Goal: Entertainment & Leisure: Browse casually

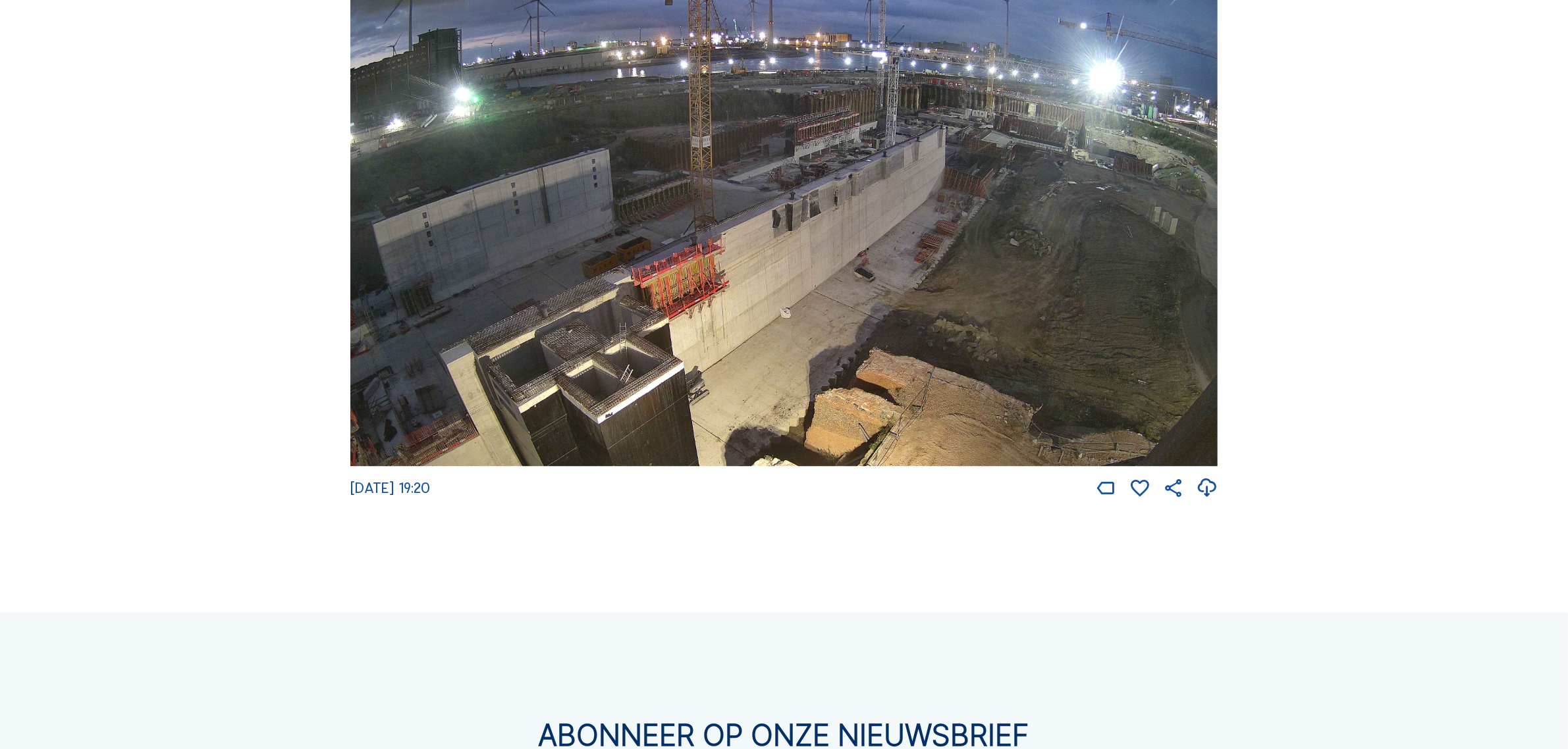
scroll to position [2906, 0]
click at [1014, 239] on img at bounding box center [784, 222] width 867 height 488
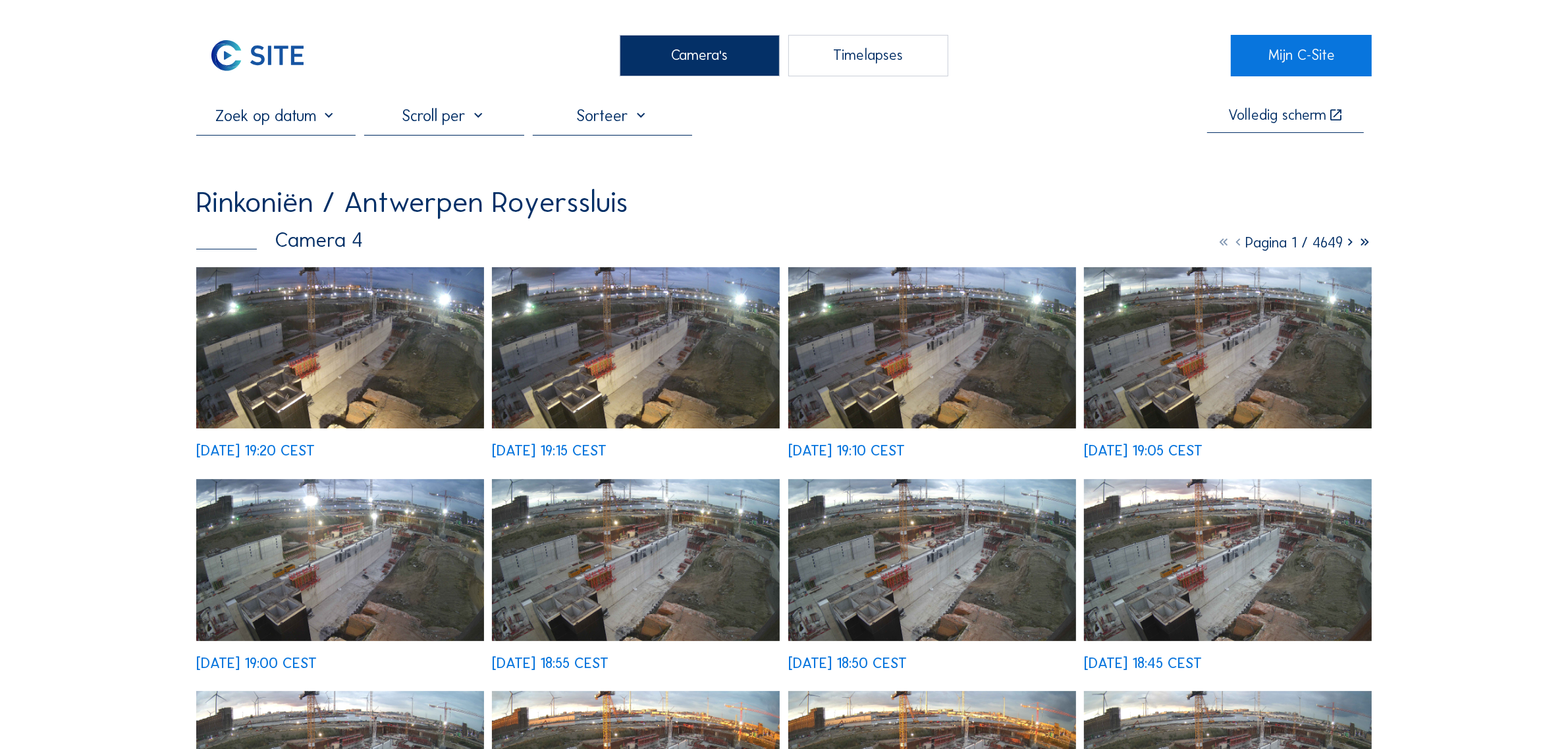
click at [353, 344] on img at bounding box center [340, 348] width 287 height 162
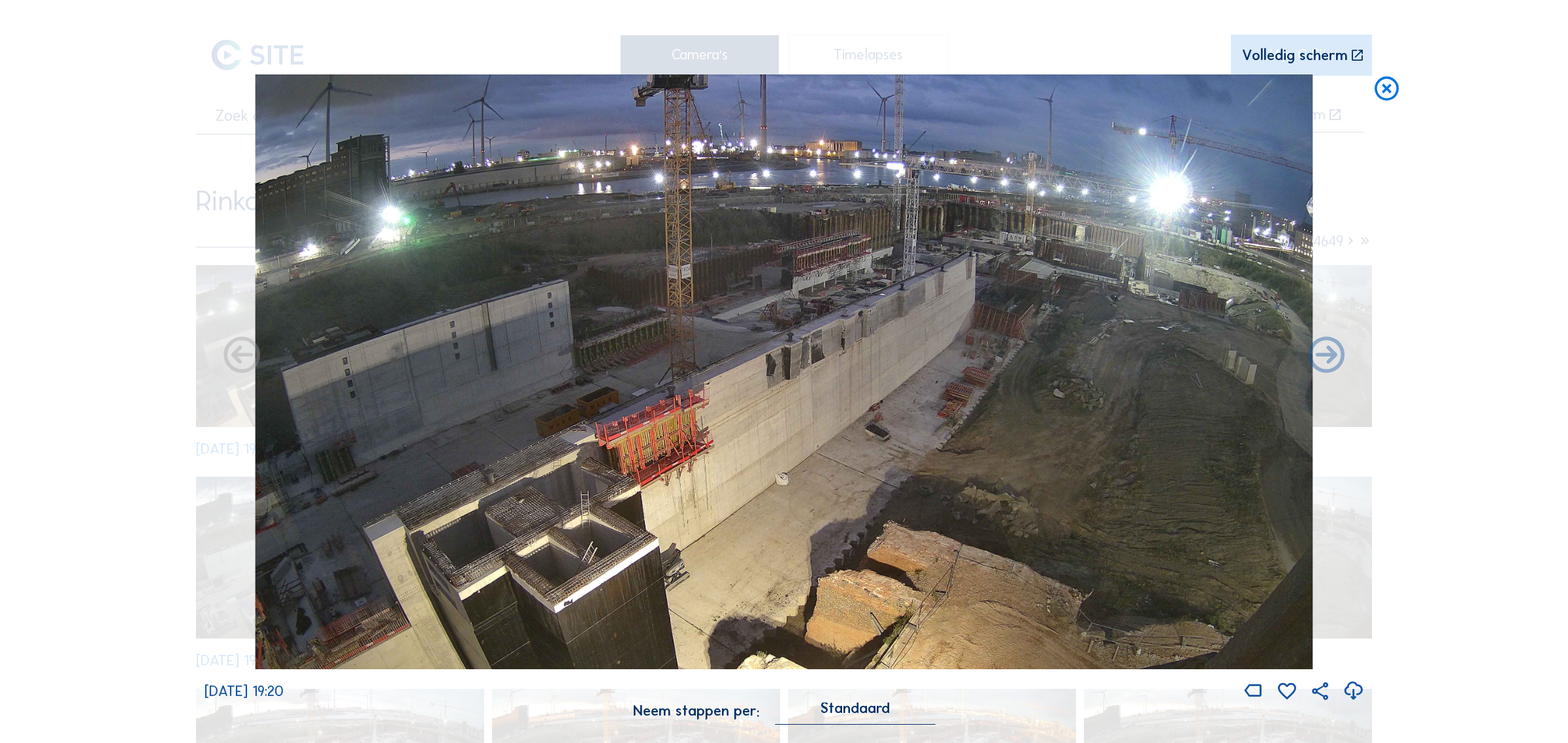
click at [1386, 86] on icon at bounding box center [1386, 89] width 29 height 30
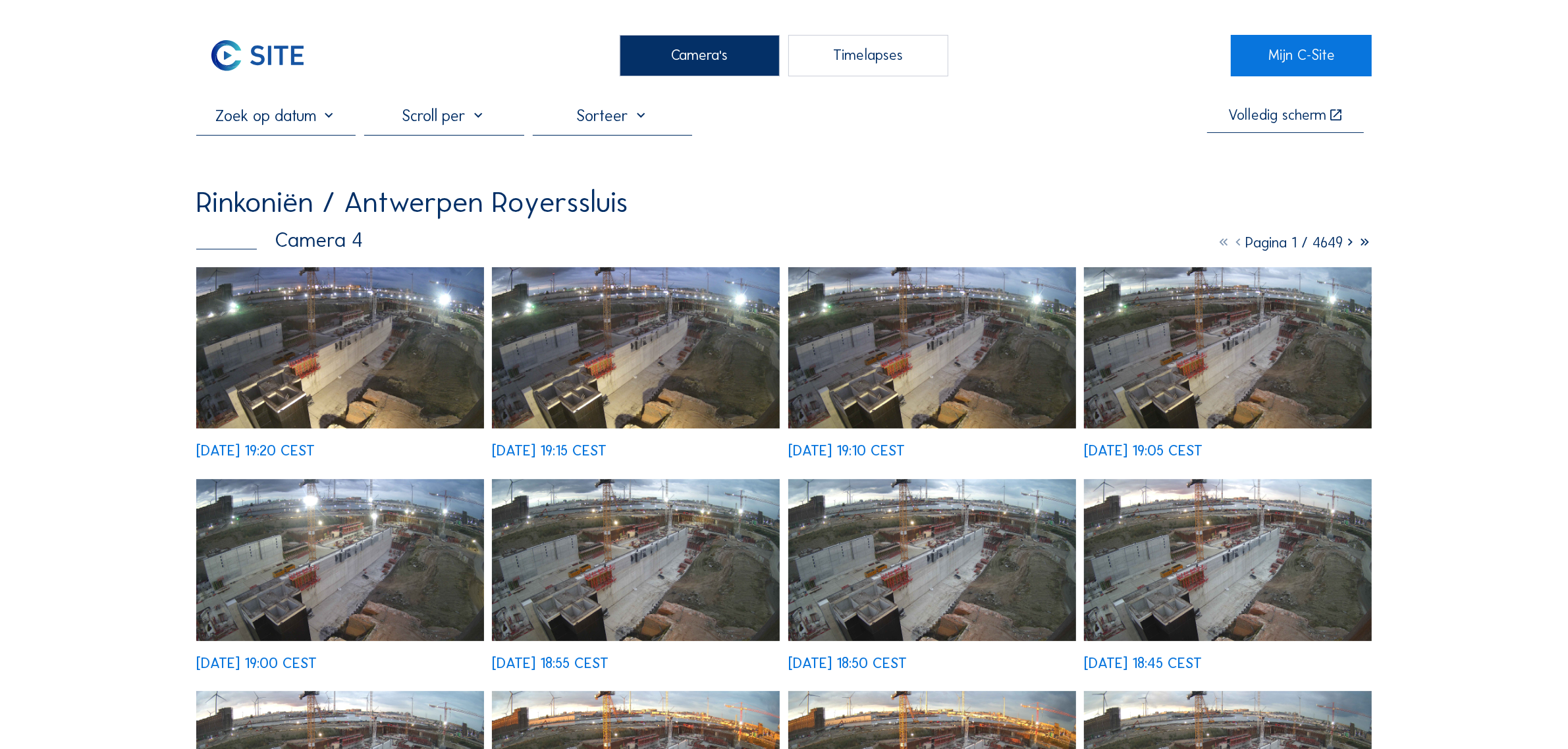
click at [390, 334] on img at bounding box center [340, 348] width 287 height 162
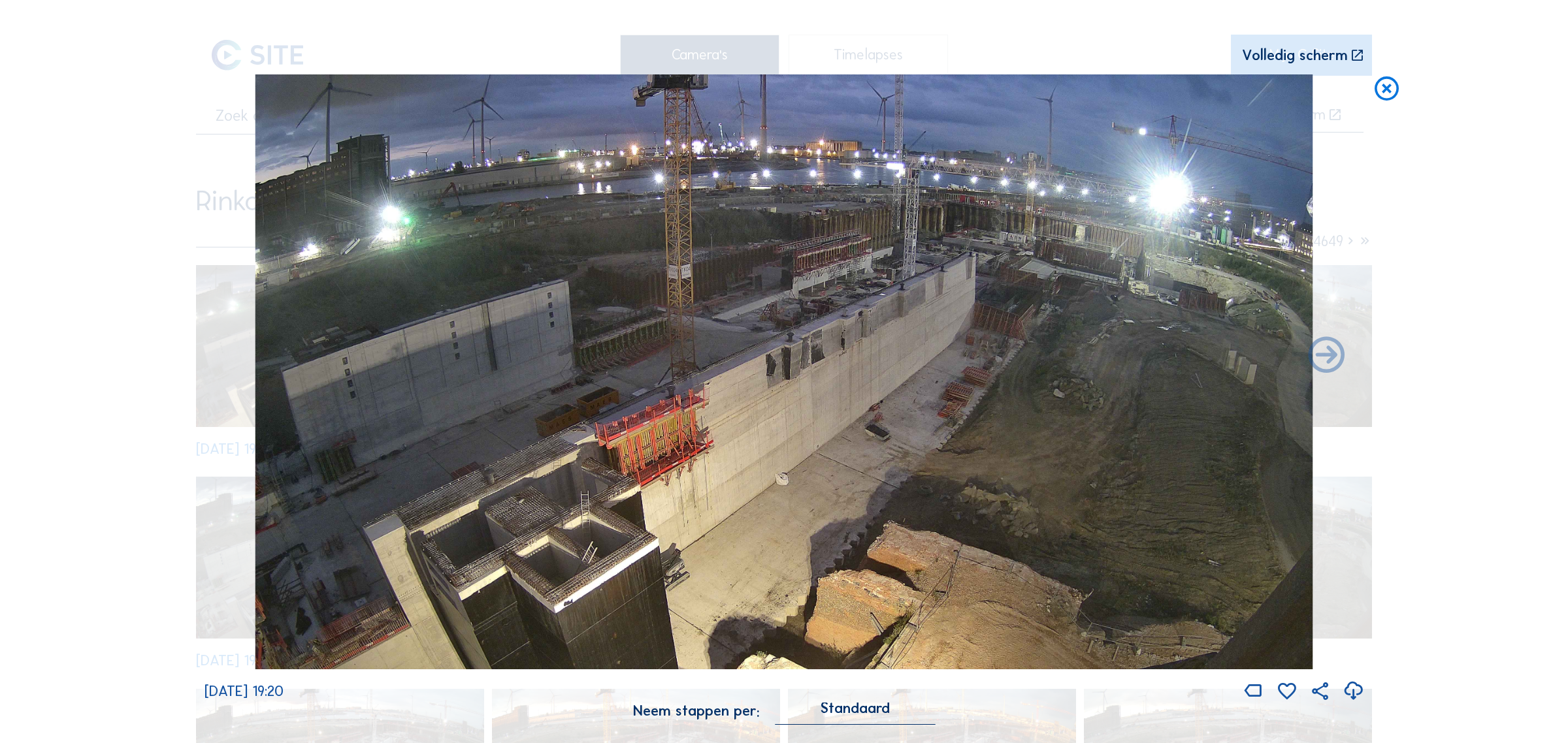
click at [1386, 91] on icon at bounding box center [1386, 89] width 29 height 30
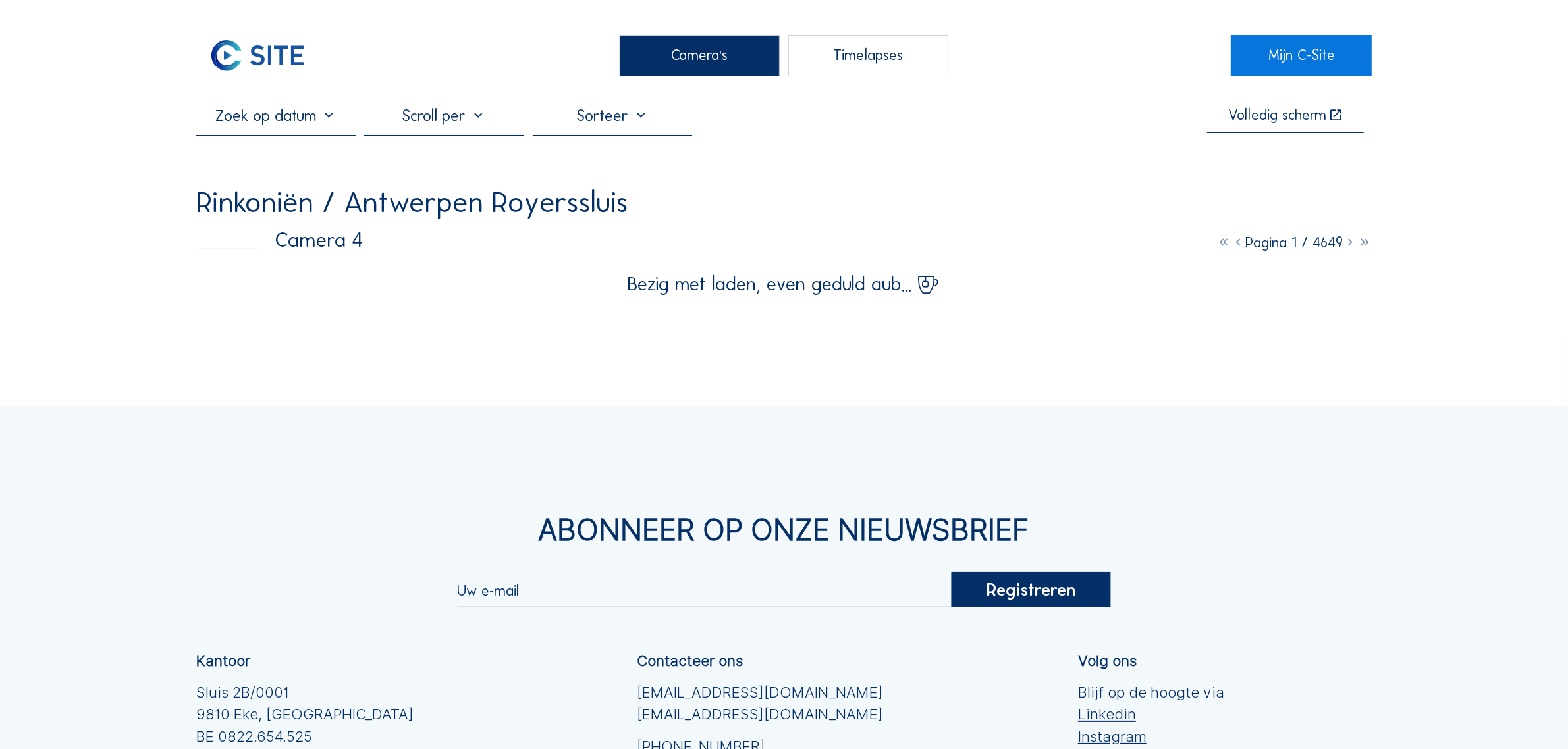
click at [225, 55] on img at bounding box center [258, 55] width 123 height 41
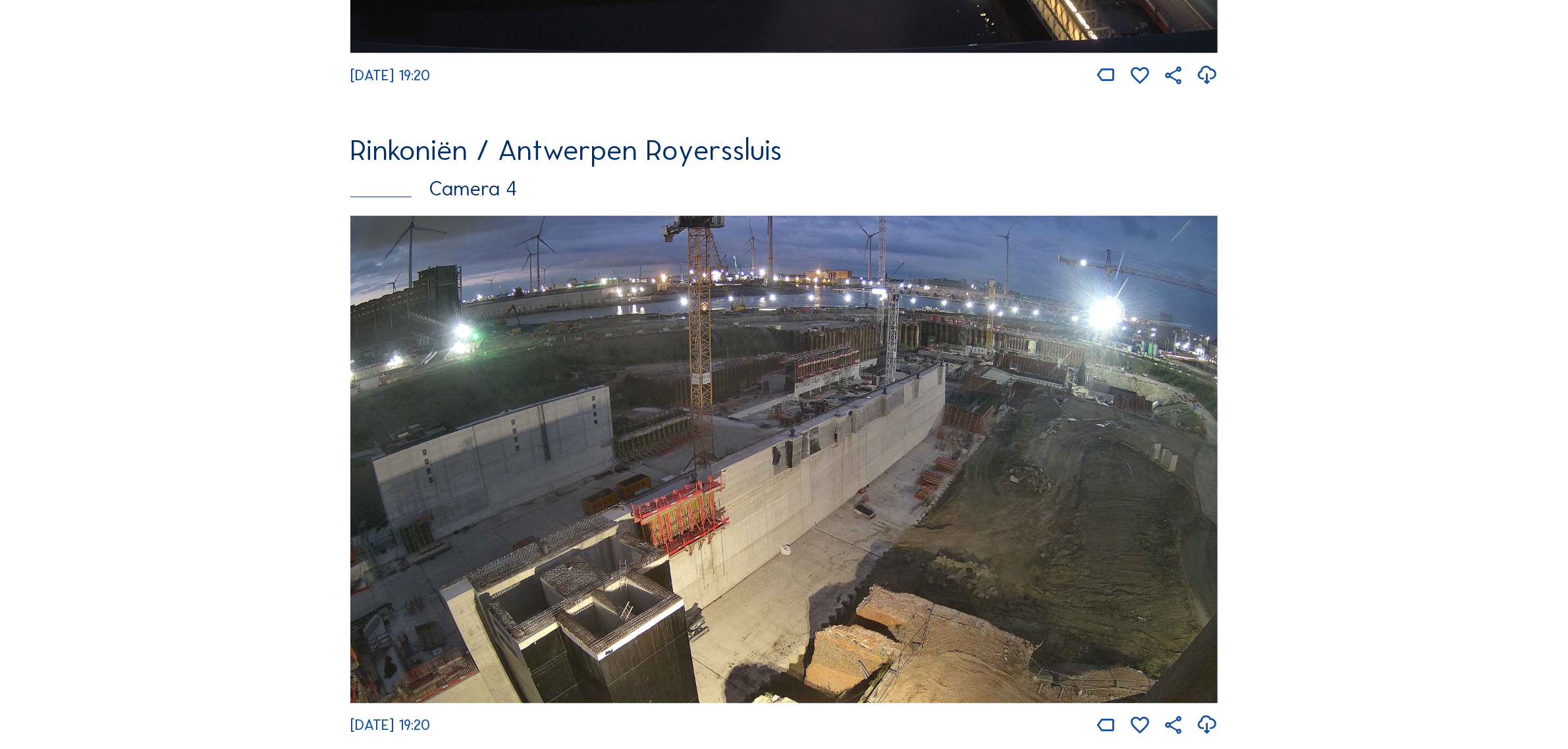
scroll to position [2690, 0]
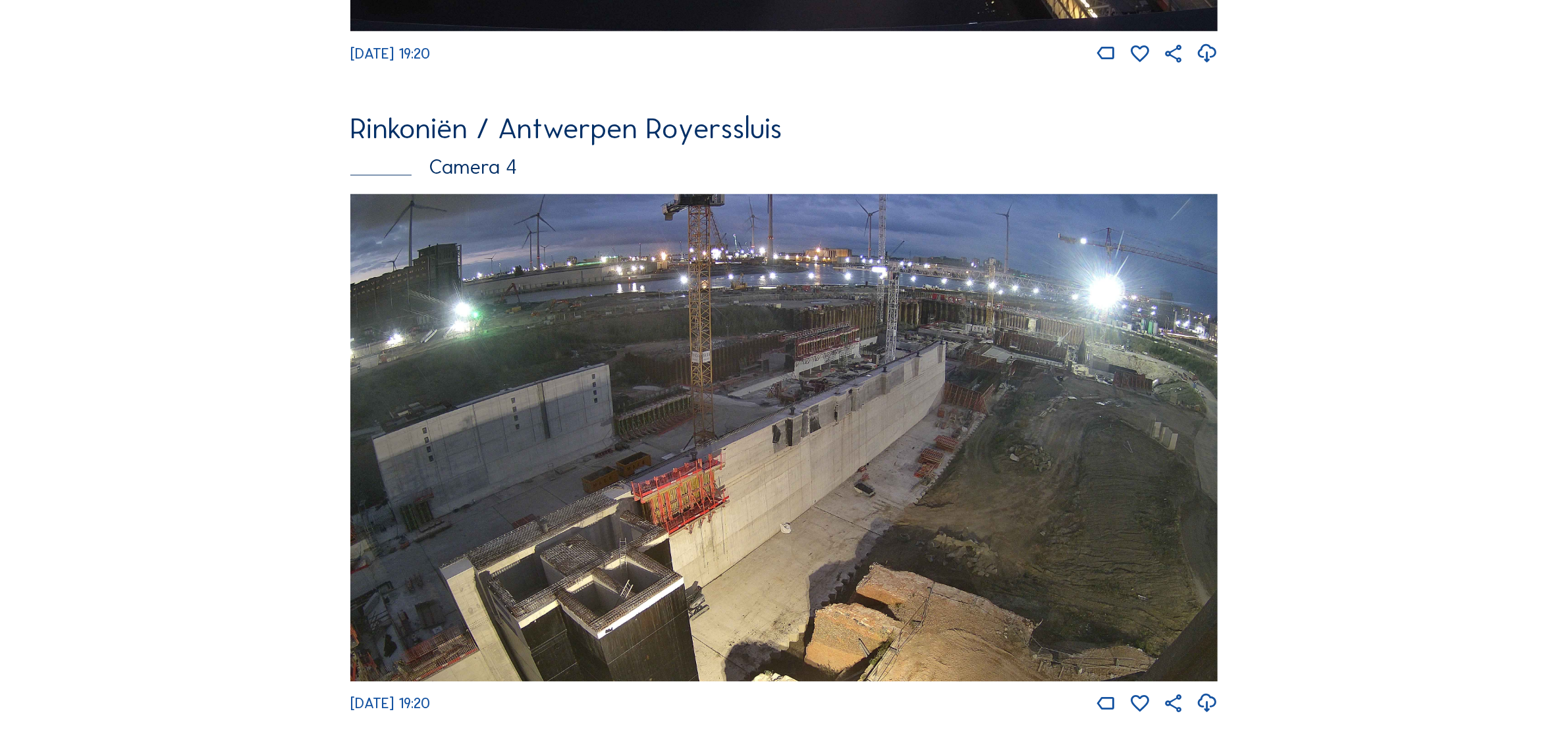
click at [897, 516] on img at bounding box center [784, 439] width 867 height 488
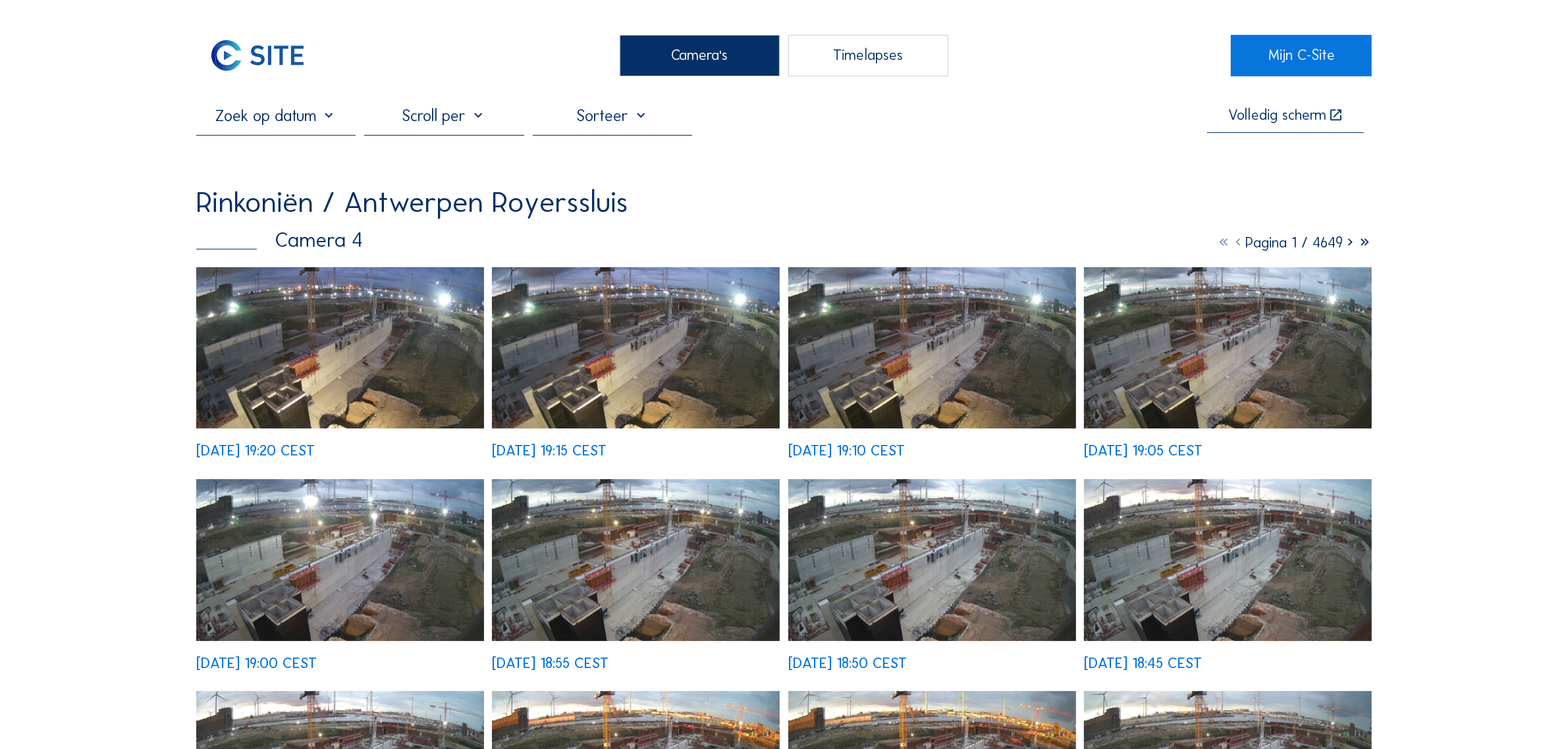
click at [350, 374] on img at bounding box center [340, 348] width 287 height 162
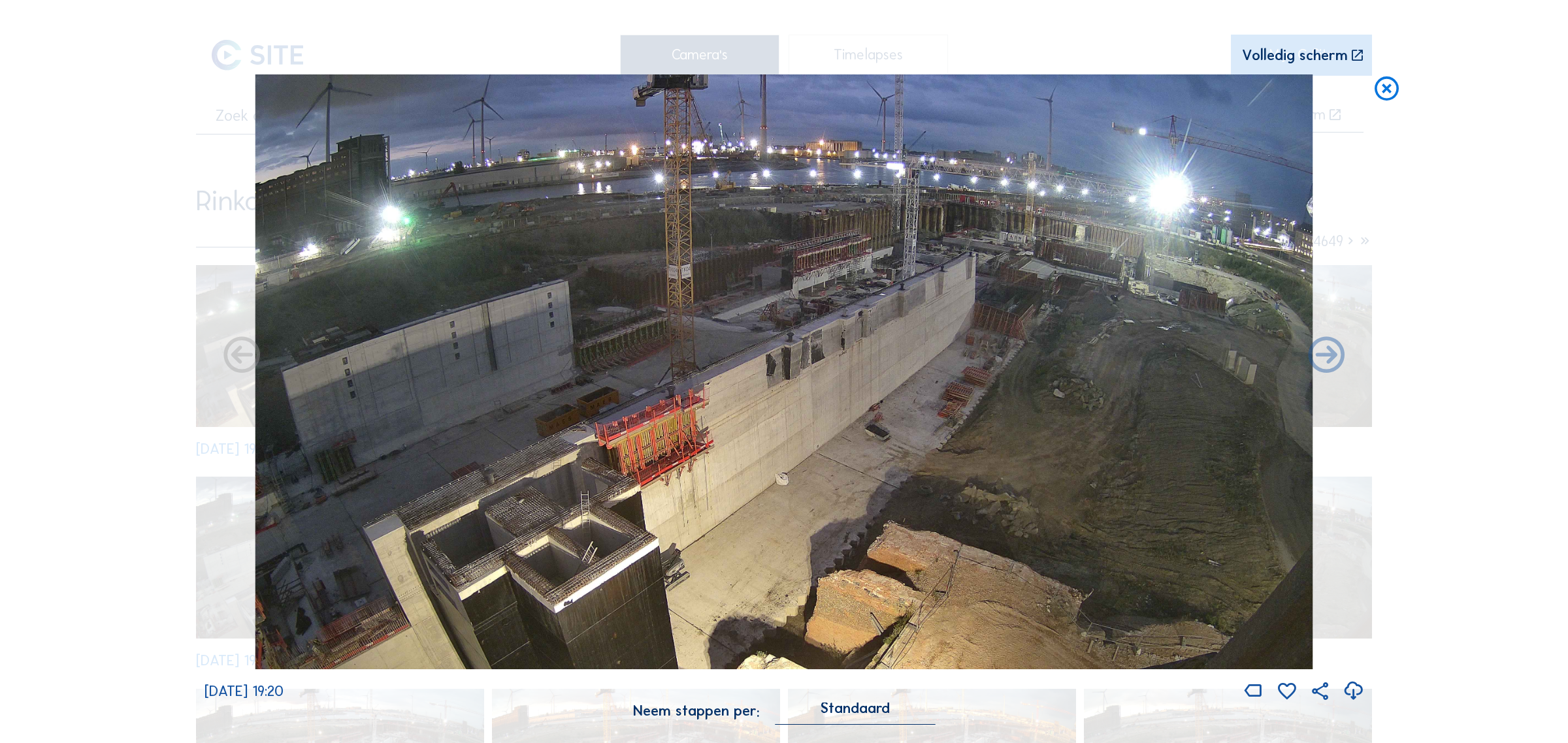
click at [1384, 83] on icon at bounding box center [1386, 89] width 29 height 30
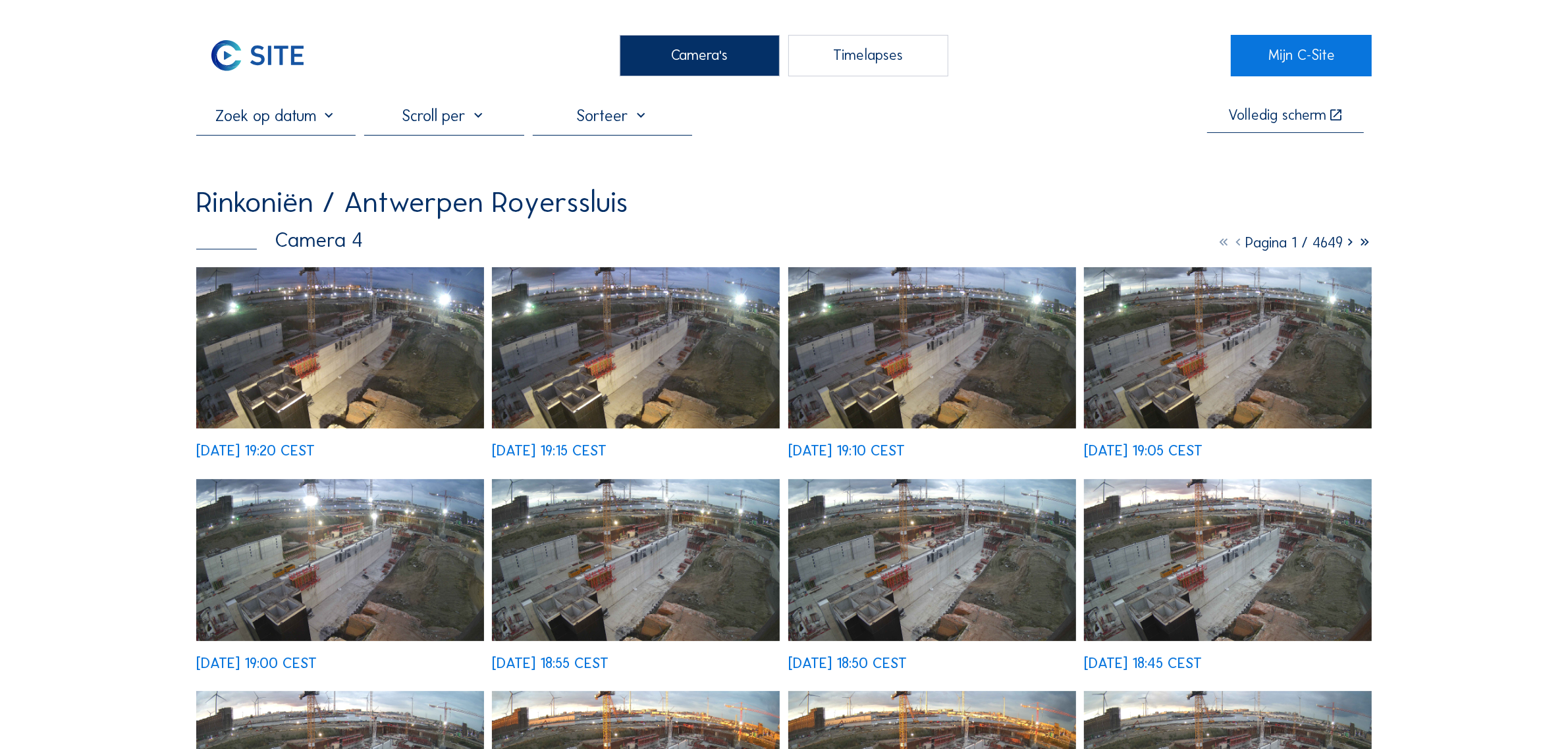
click at [334, 373] on img at bounding box center [340, 348] width 287 height 162
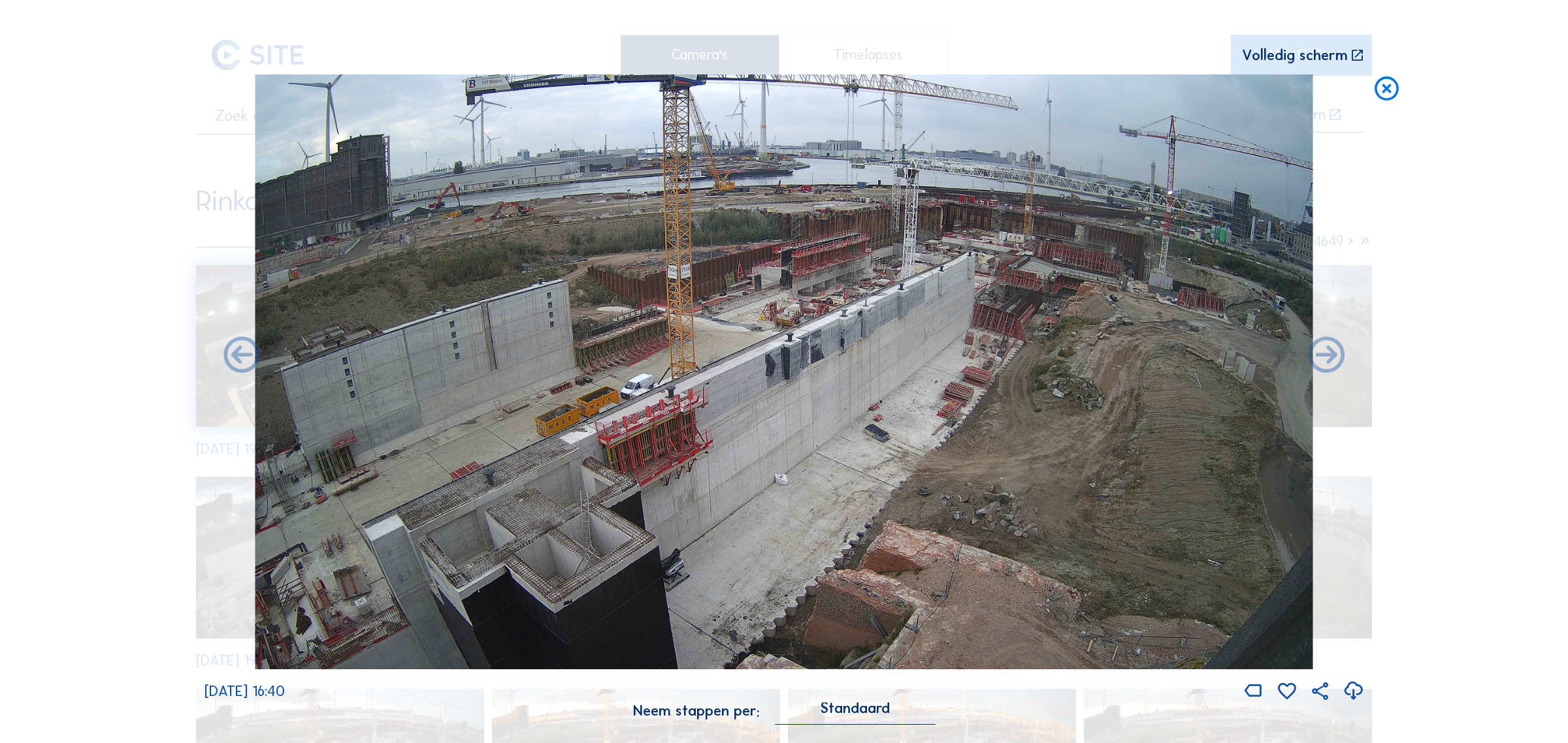
click at [1386, 88] on icon at bounding box center [1386, 89] width 29 height 30
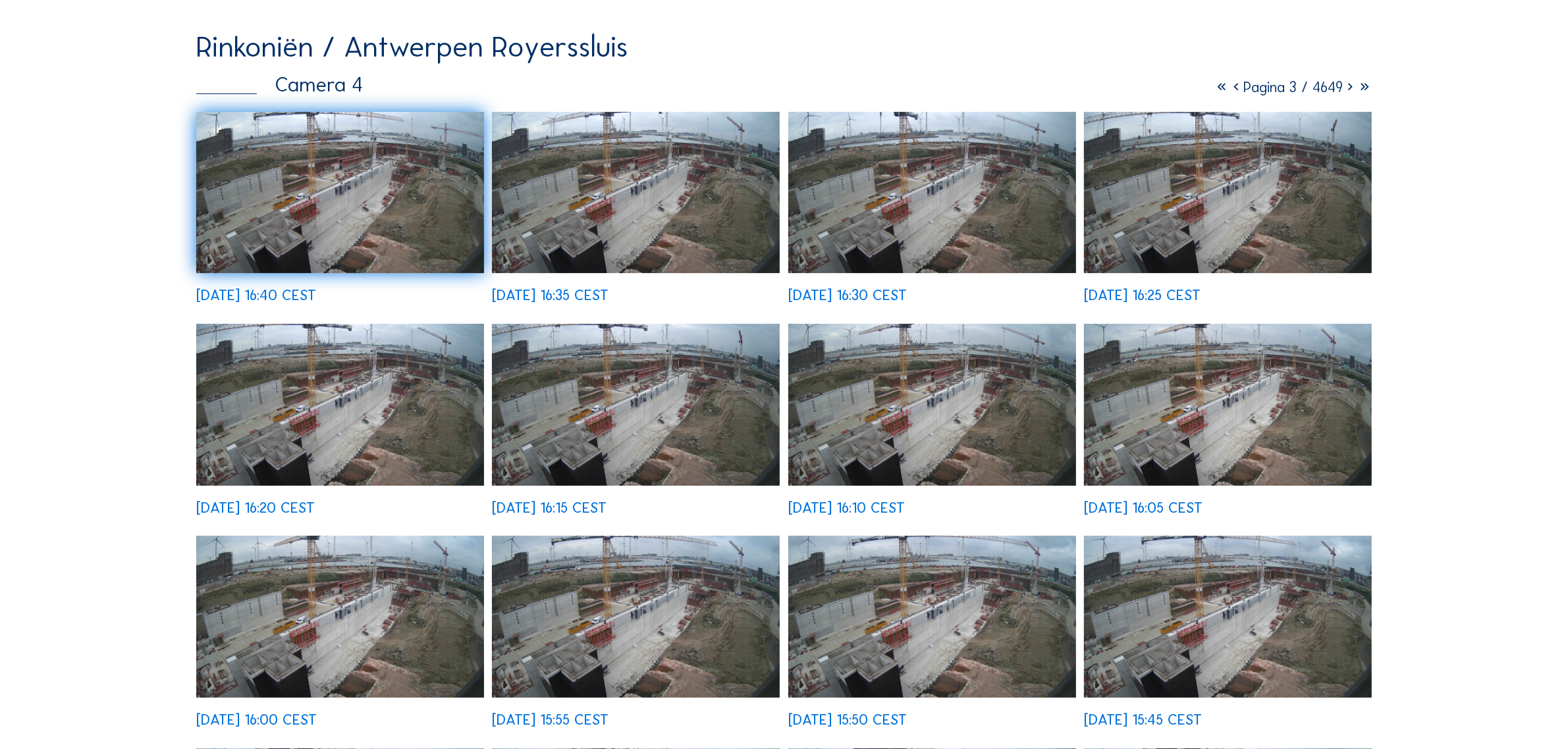
scroll to position [159, 0]
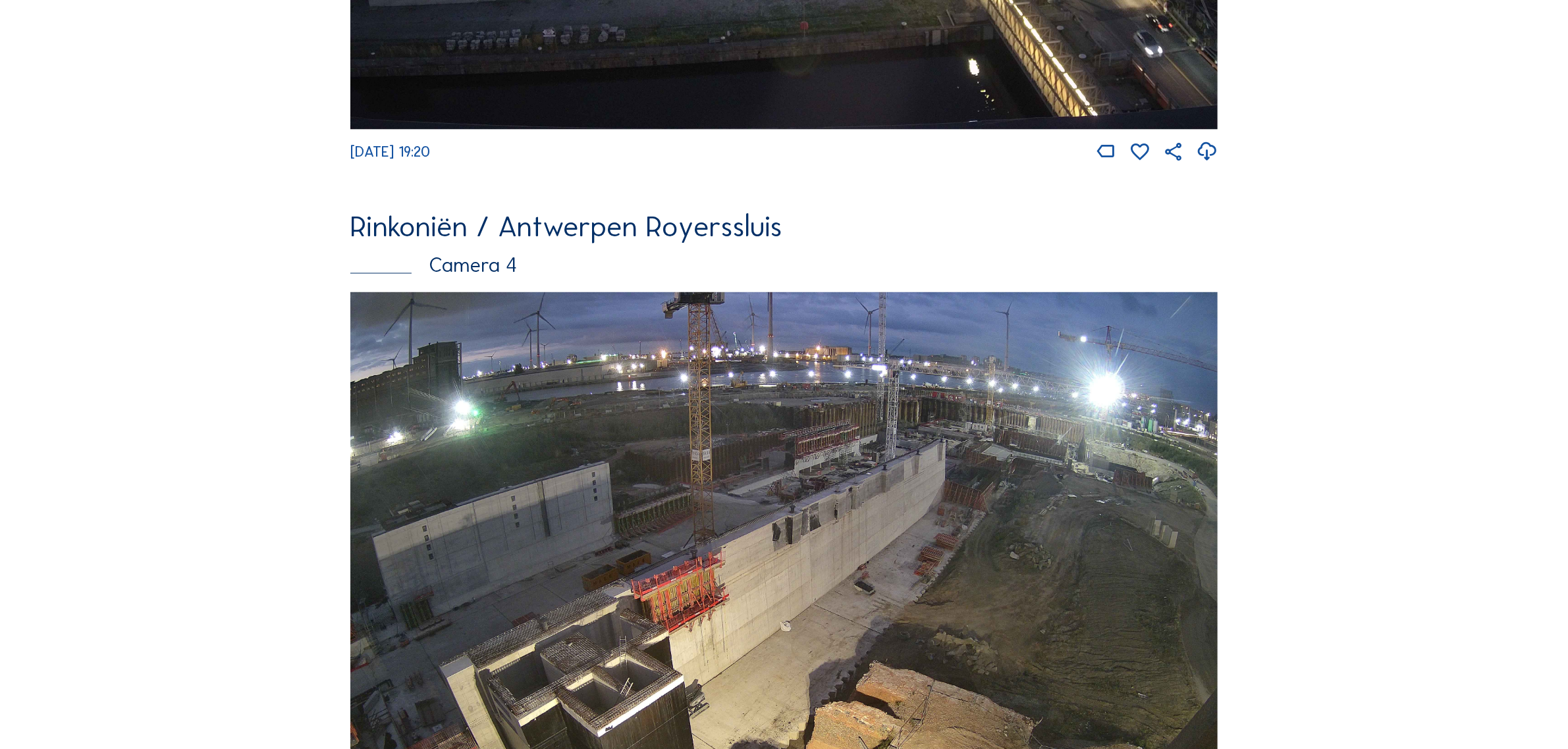
scroll to position [2852, 0]
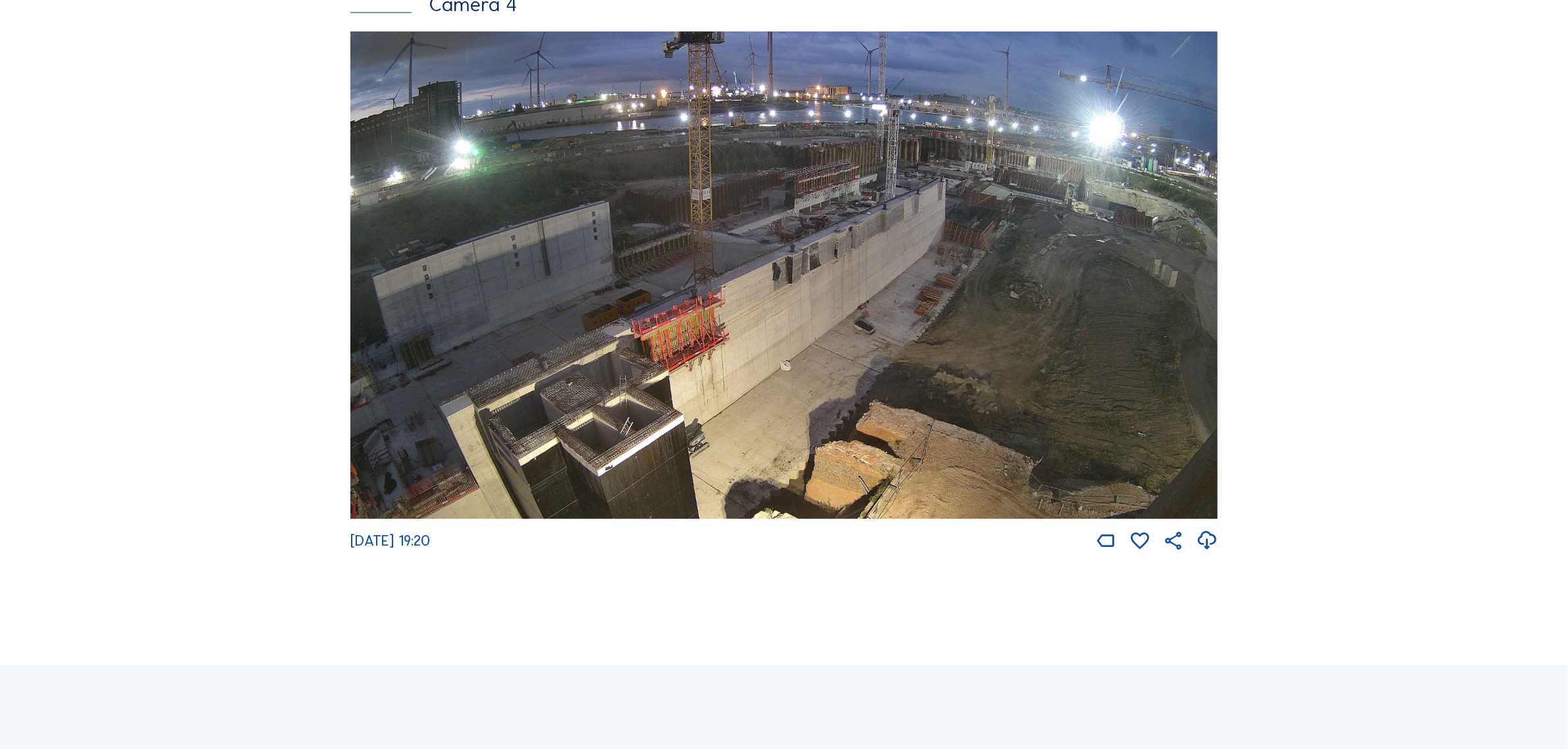
click at [863, 261] on img at bounding box center [784, 276] width 867 height 488
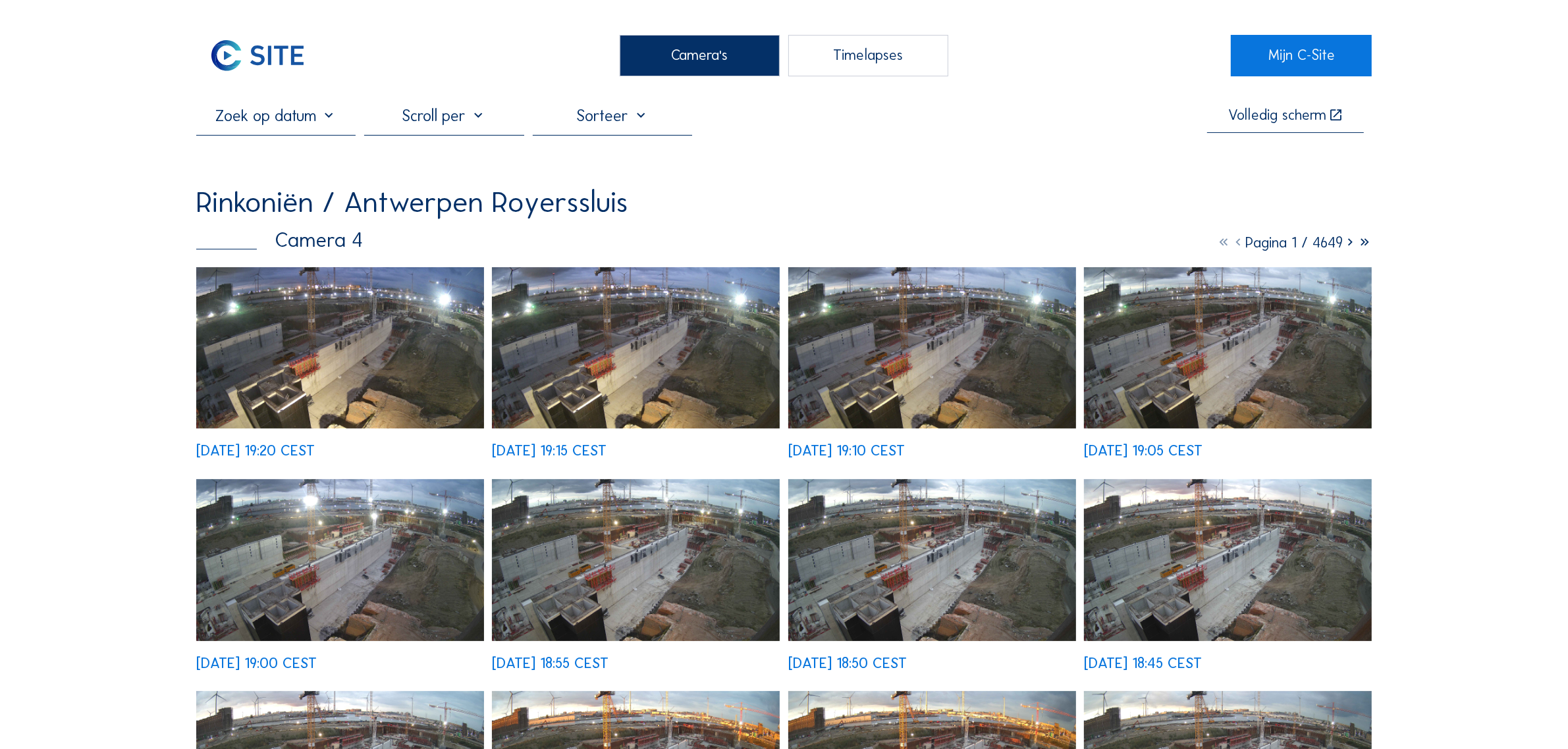
click at [379, 328] on img at bounding box center [340, 348] width 287 height 162
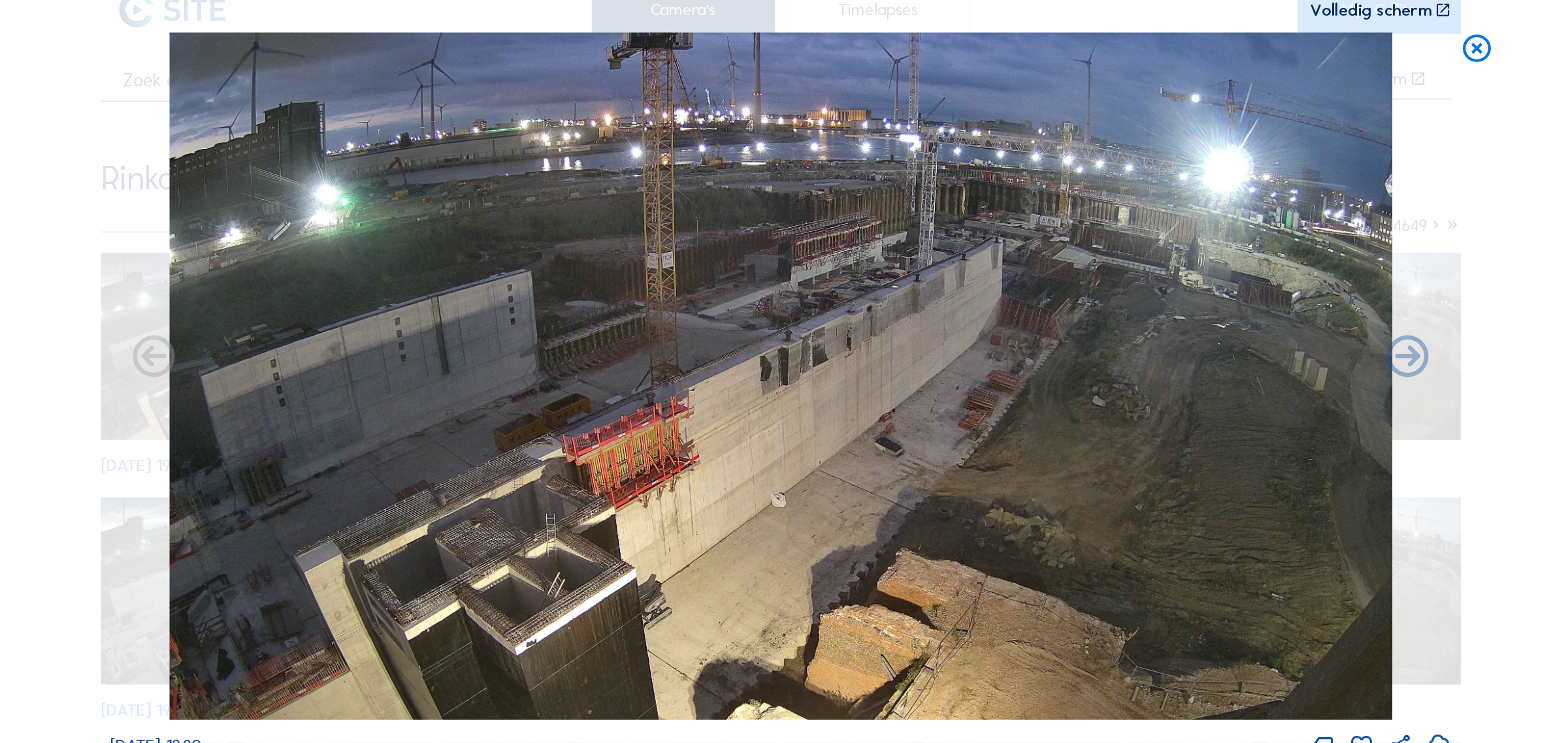
click at [1385, 92] on icon at bounding box center [1386, 89] width 29 height 30
